Goal: Use online tool/utility: Utilize a website feature to perform a specific function

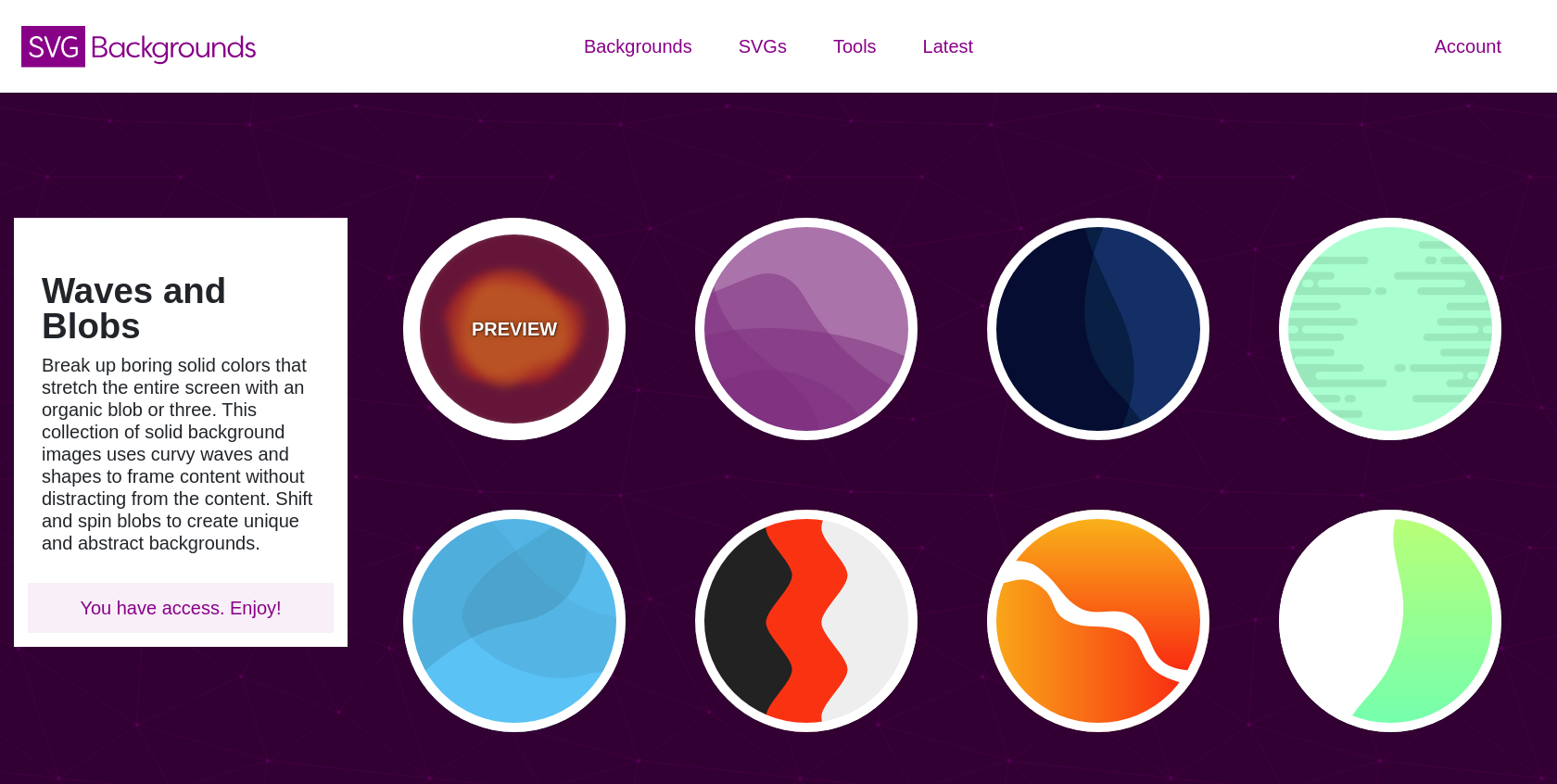
click at [580, 320] on div "PREVIEW" at bounding box center [514, 329] width 222 height 222
type input "#770033"
type input "#FF0000"
type input "#FF7700"
type input "0"
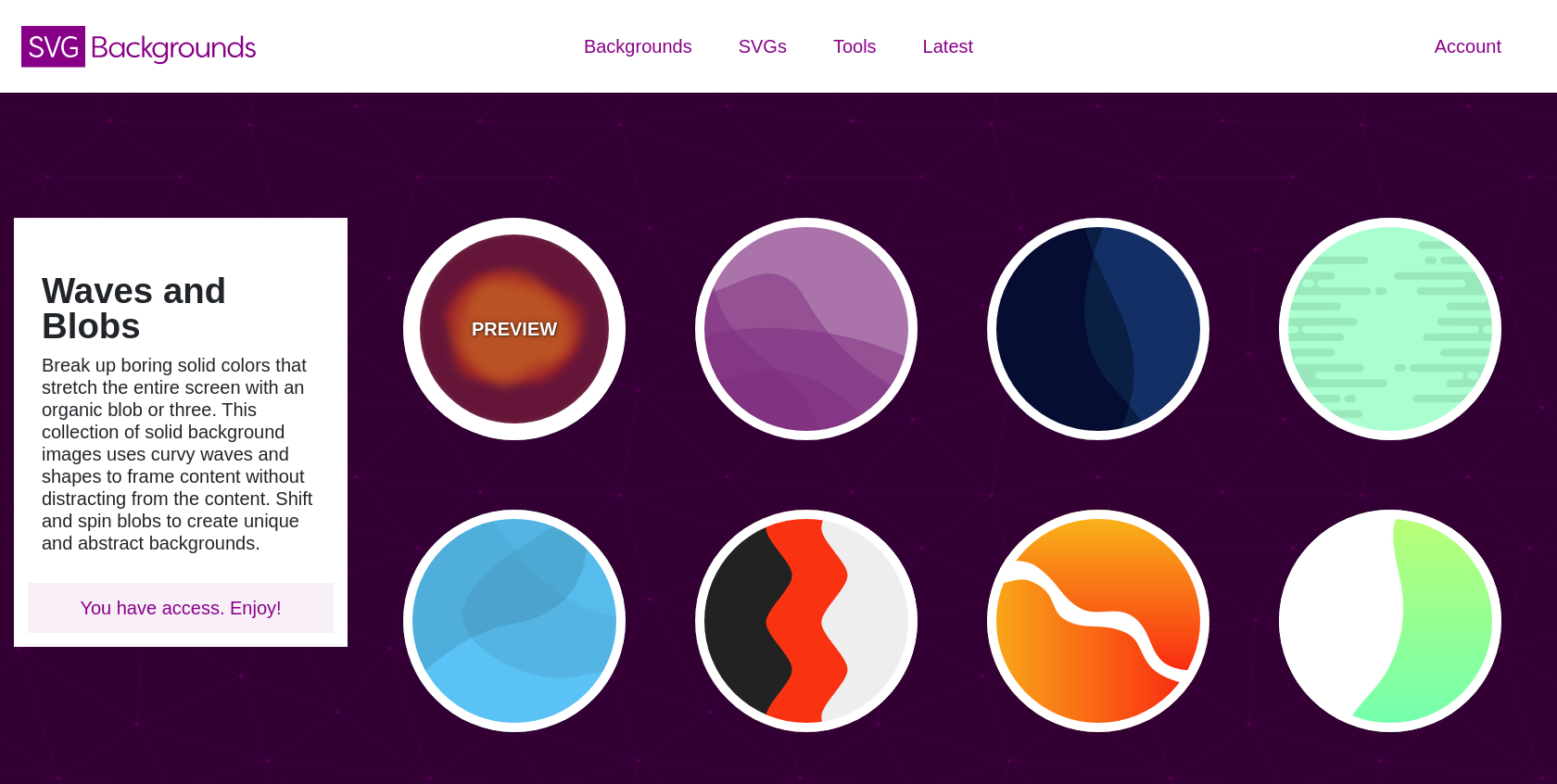
type input "2000"
type input "0.5"
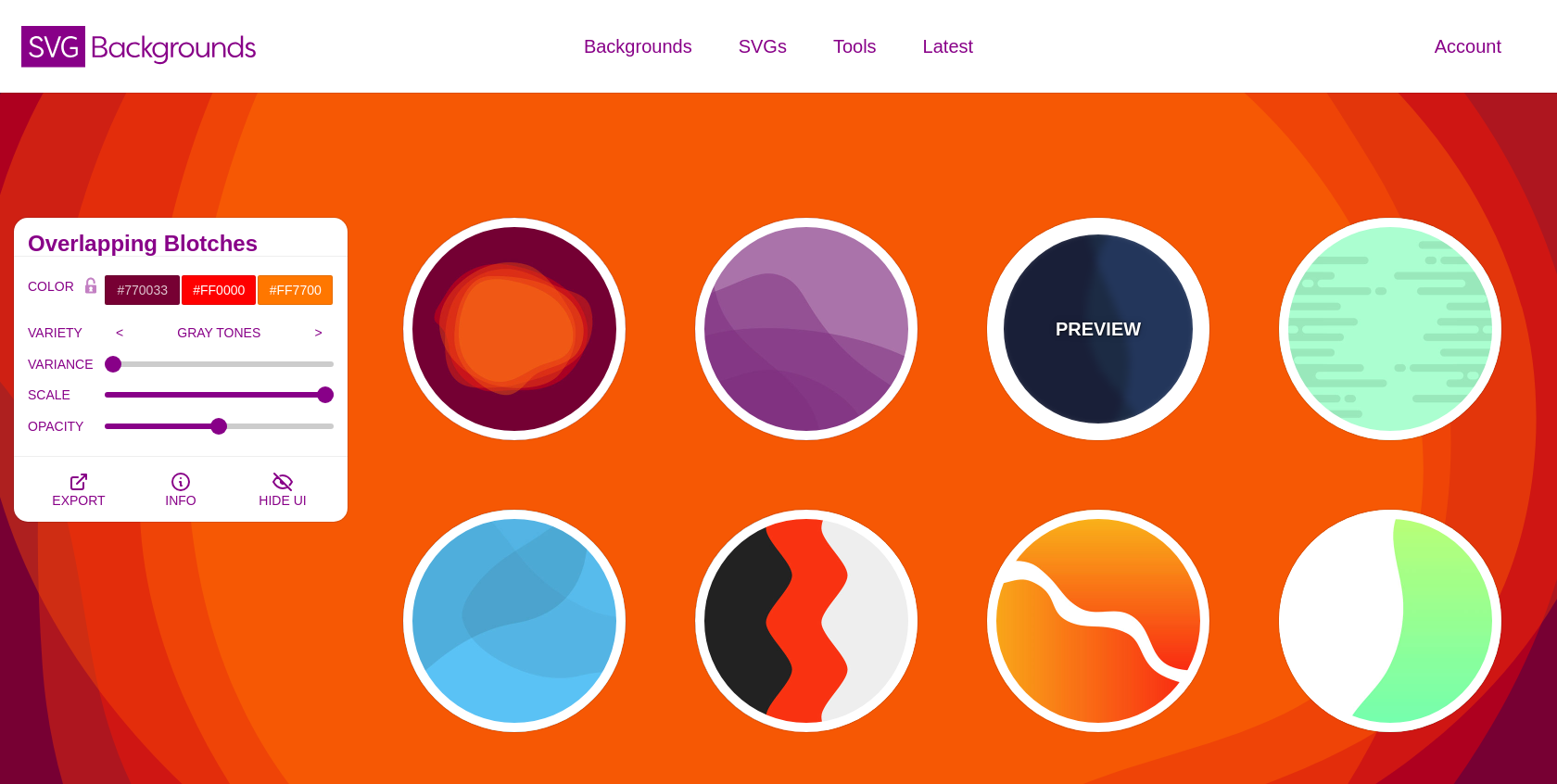
click at [1053, 320] on div "PREVIEW" at bounding box center [1098, 329] width 222 height 222
type input "#003366"
type input "#002244"
type input "#001133"
type input "1"
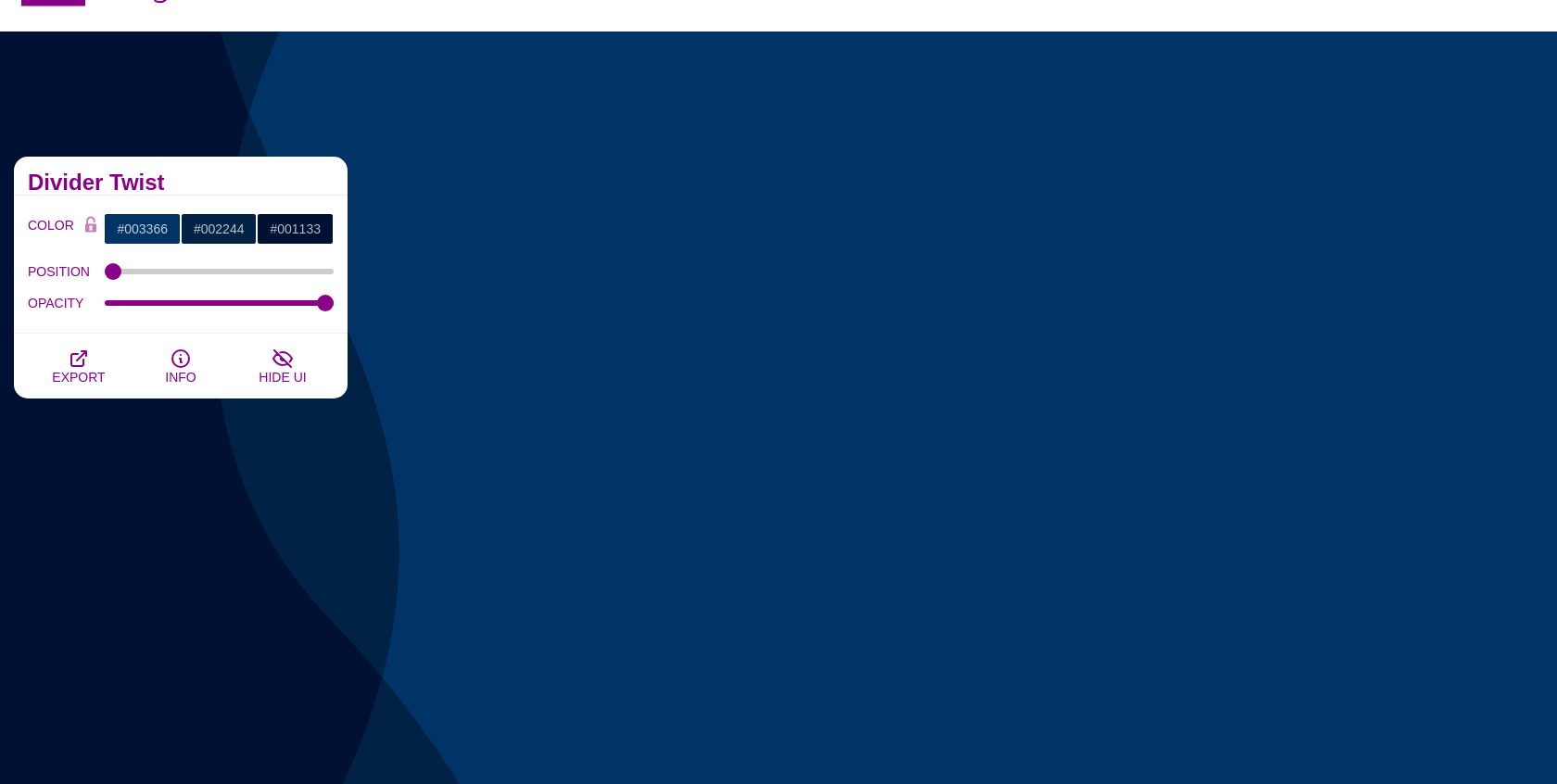
scroll to position [60, 0]
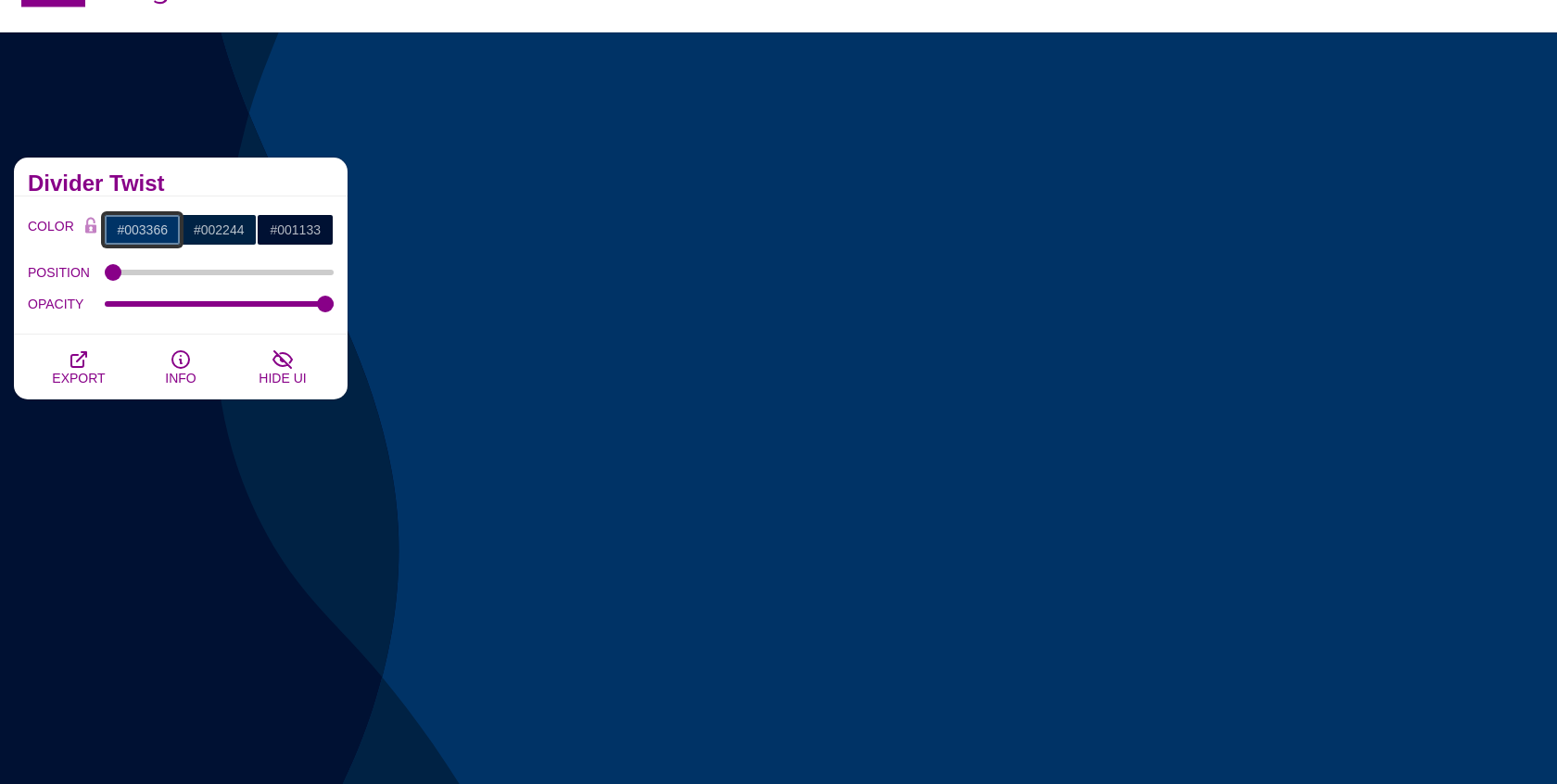
click at [154, 229] on input "#003366" at bounding box center [142, 230] width 77 height 31
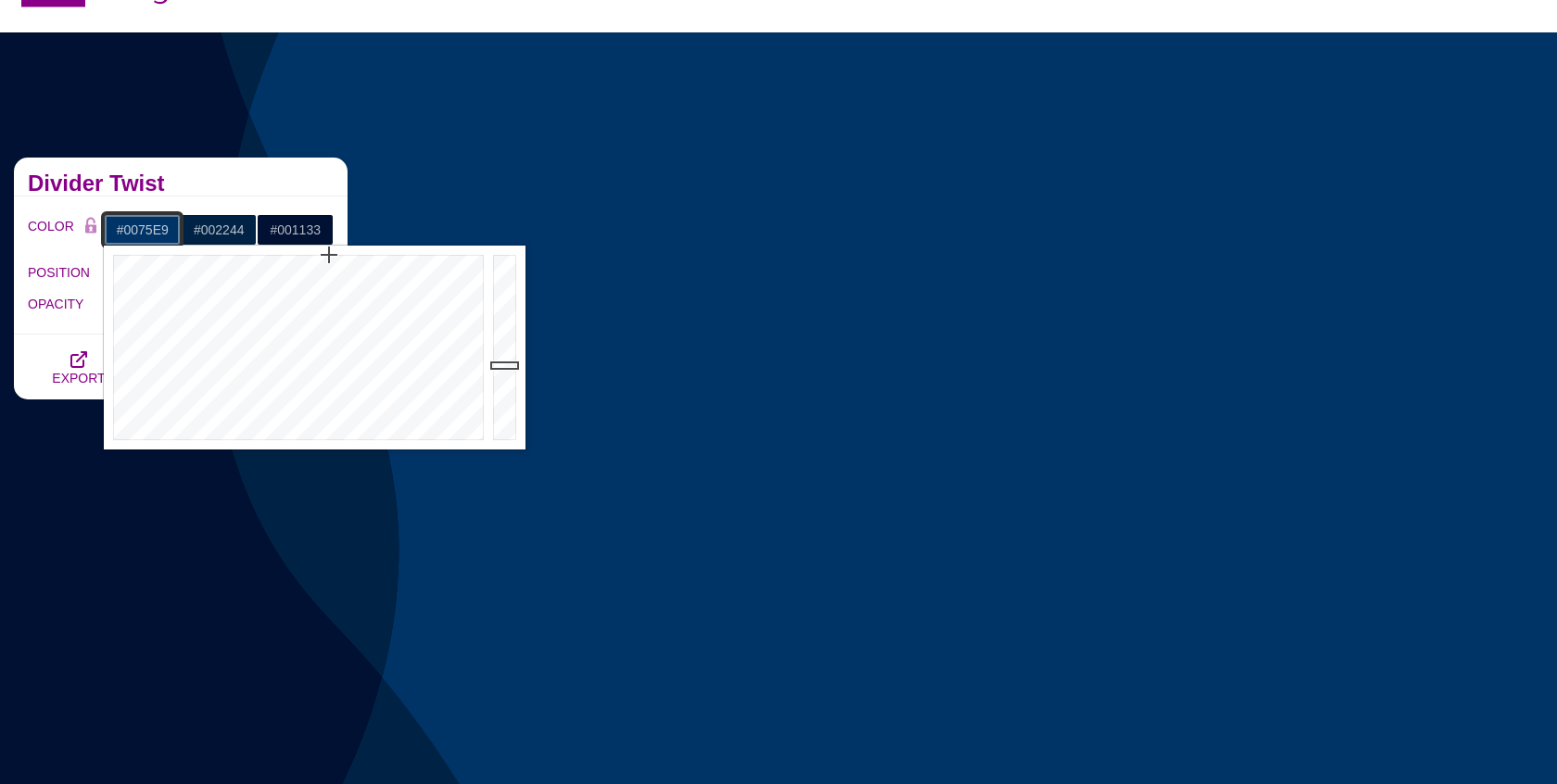
click at [502, 270] on div at bounding box center [507, 347] width 37 height 204
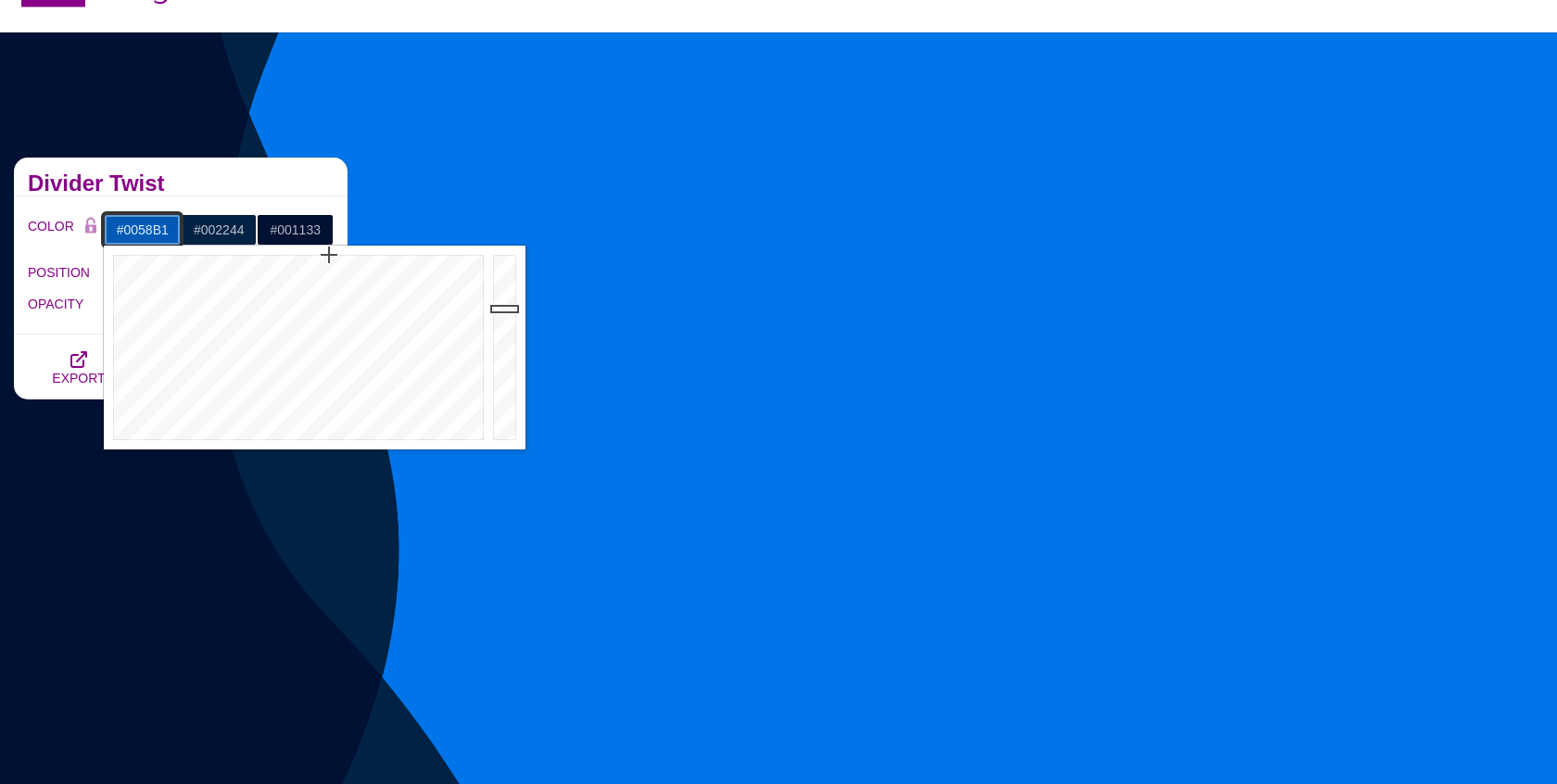
drag, startPoint x: 506, startPoint y: 286, endPoint x: 510, endPoint y: 311, distance: 25.3
click at [510, 311] on div at bounding box center [507, 347] width 37 height 204
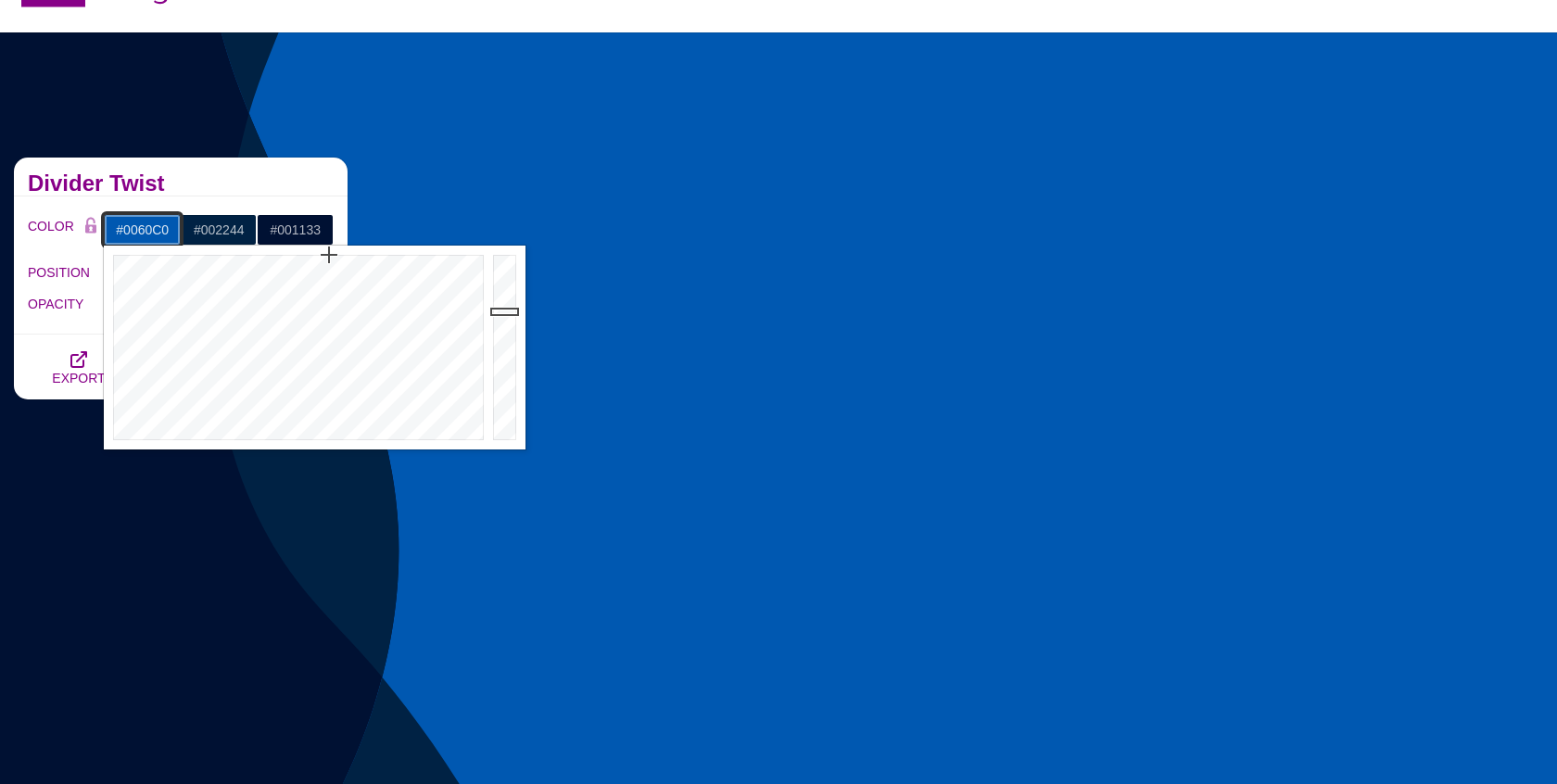
click at [510, 299] on div at bounding box center [507, 347] width 37 height 204
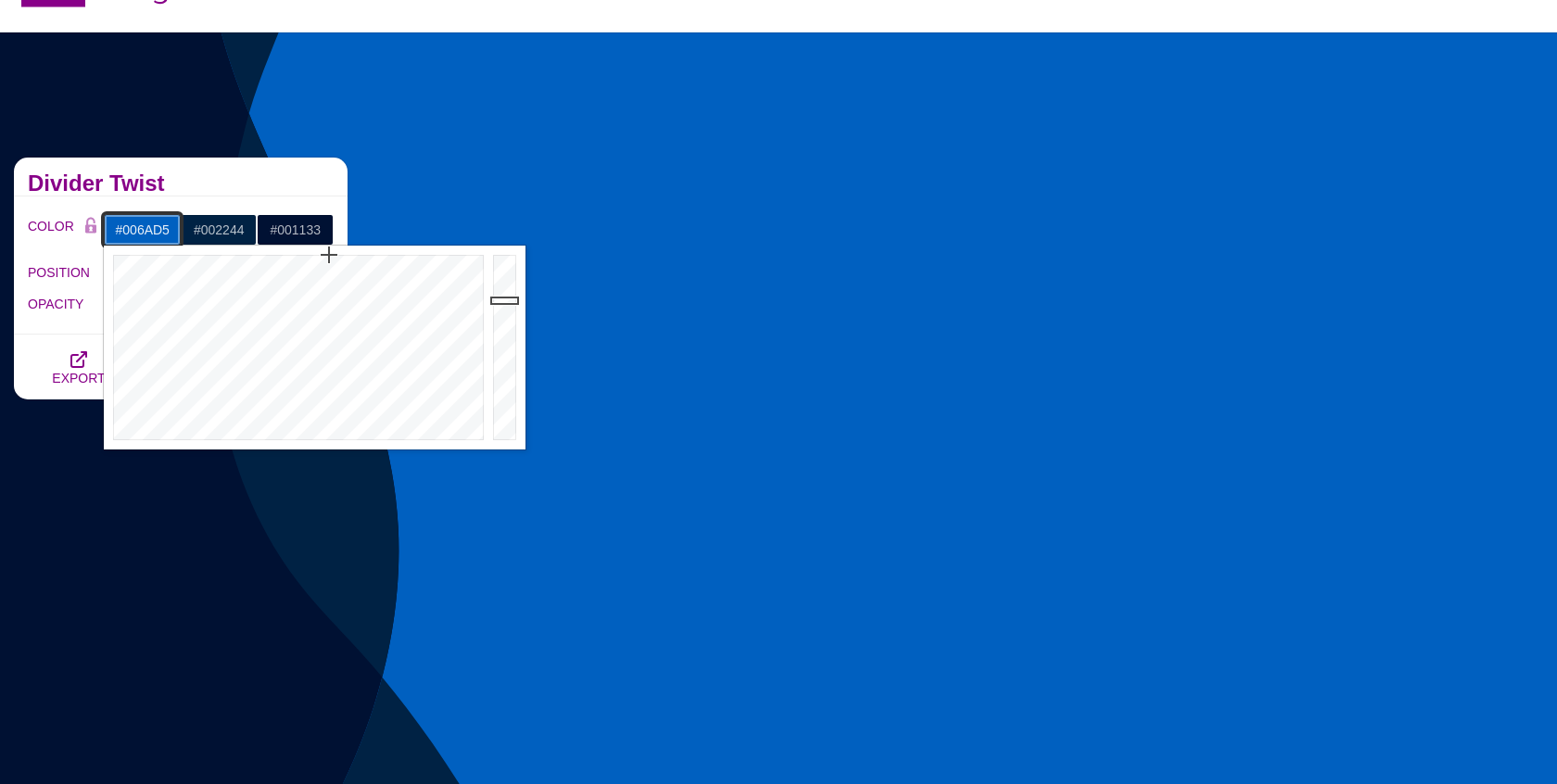
click at [507, 284] on div at bounding box center [507, 347] width 37 height 204
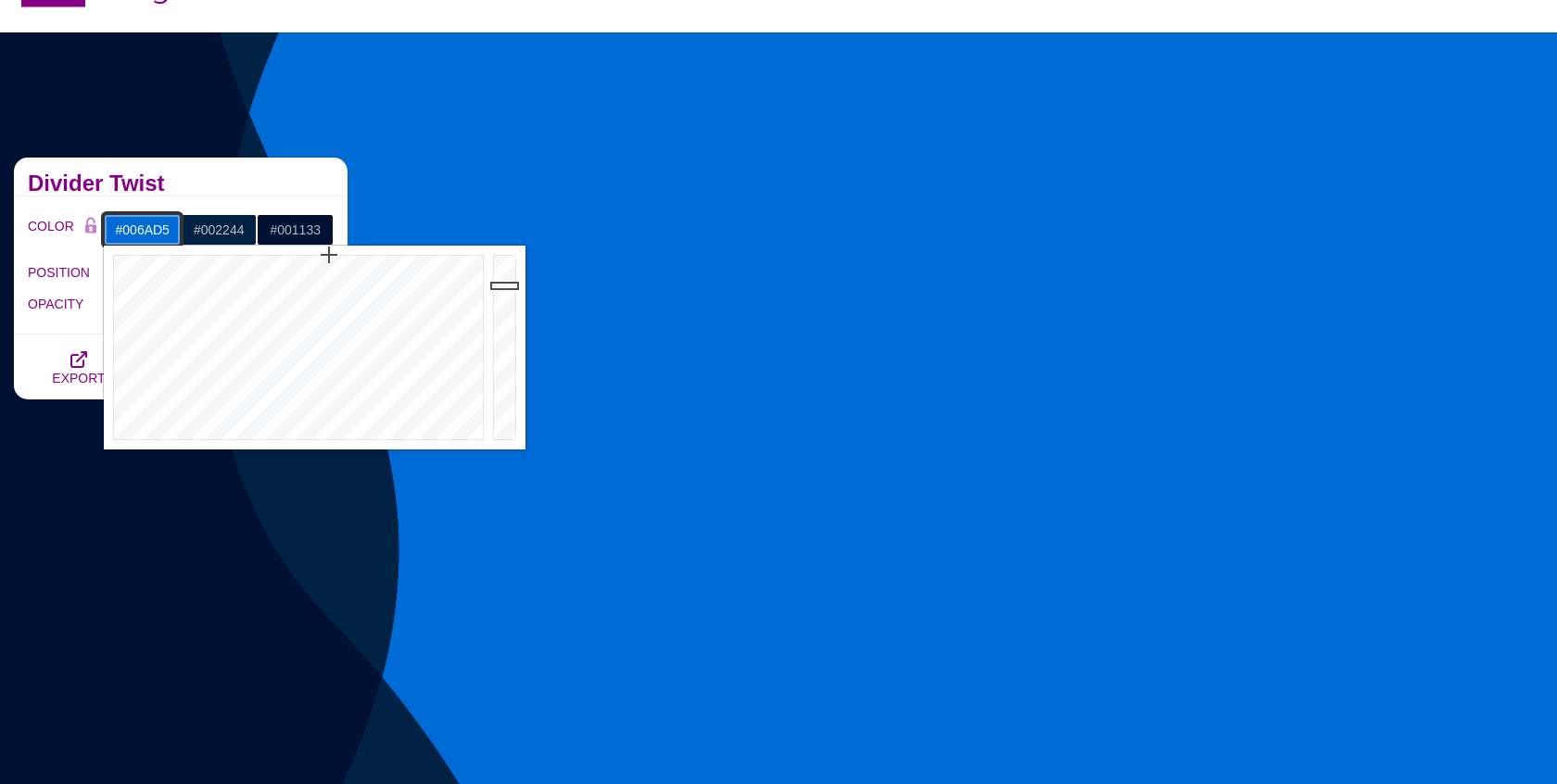
type input "#006FDE"
click at [507, 278] on div at bounding box center [507, 347] width 37 height 204
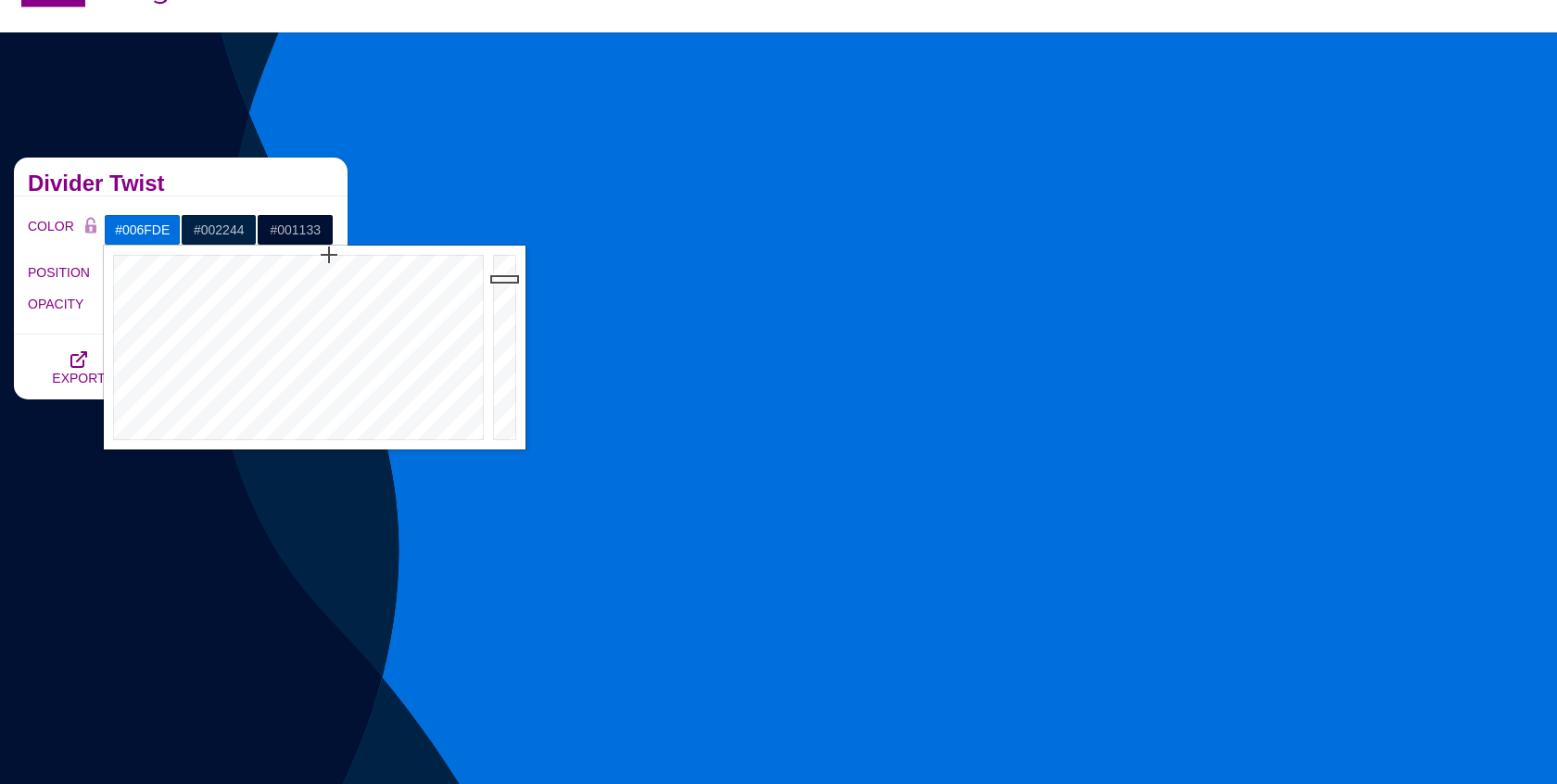
click at [240, 177] on h2 "Divider Twist" at bounding box center [181, 183] width 306 height 15
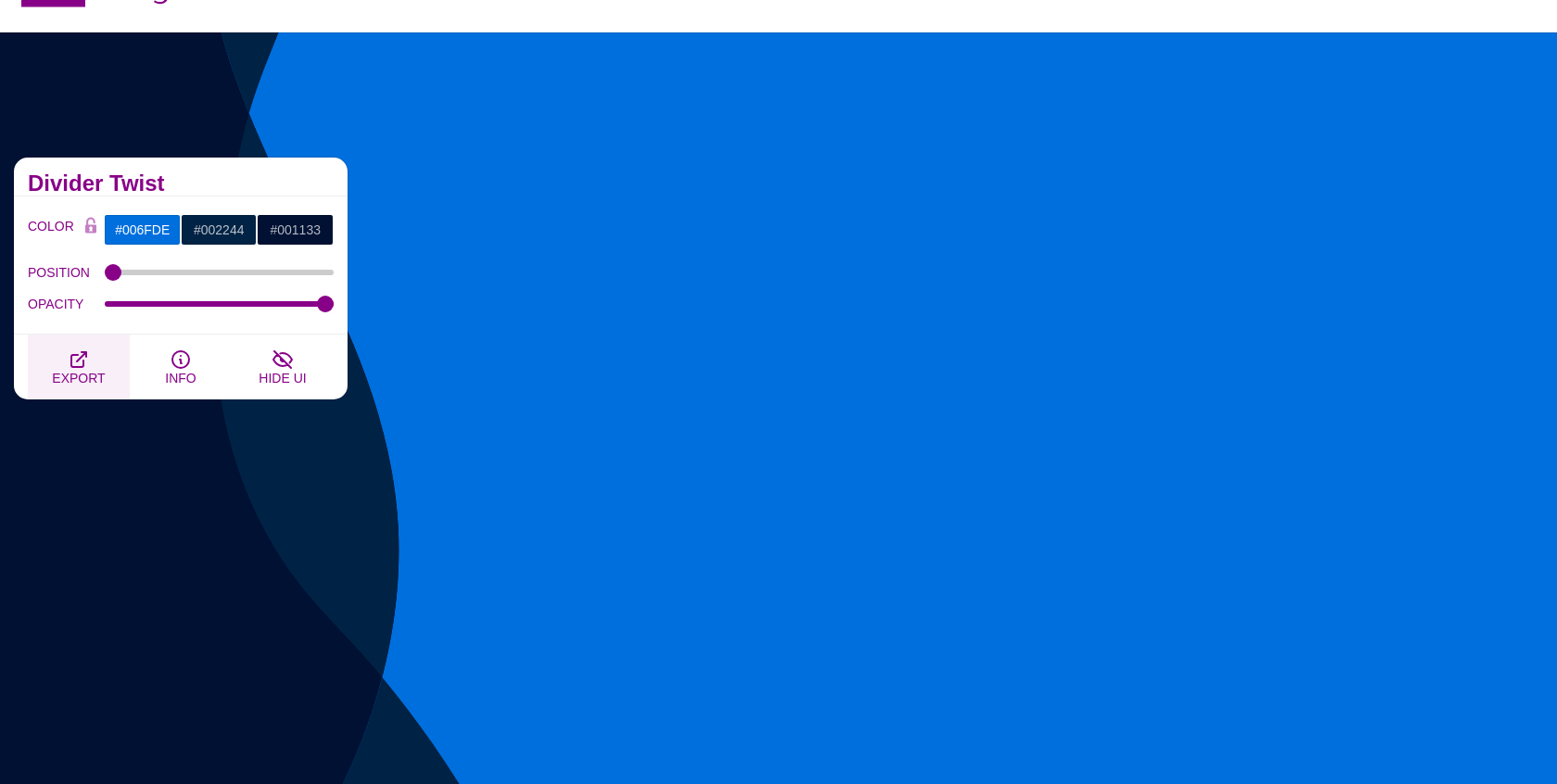
click at [86, 355] on icon "button" at bounding box center [78, 359] width 22 height 22
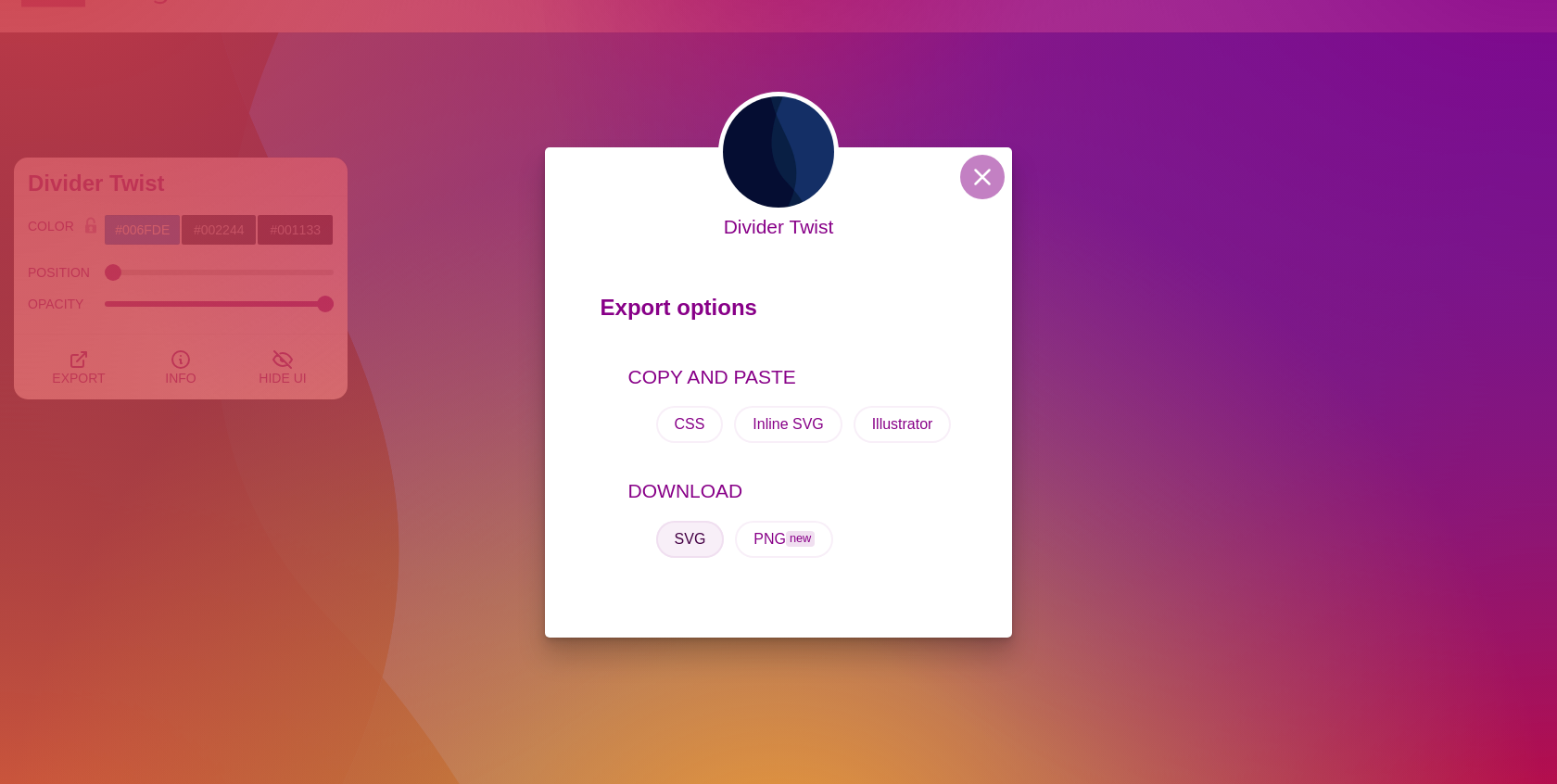
click at [661, 539] on button "SVG" at bounding box center [691, 540] width 68 height 37
